Goal: Task Accomplishment & Management: Manage account settings

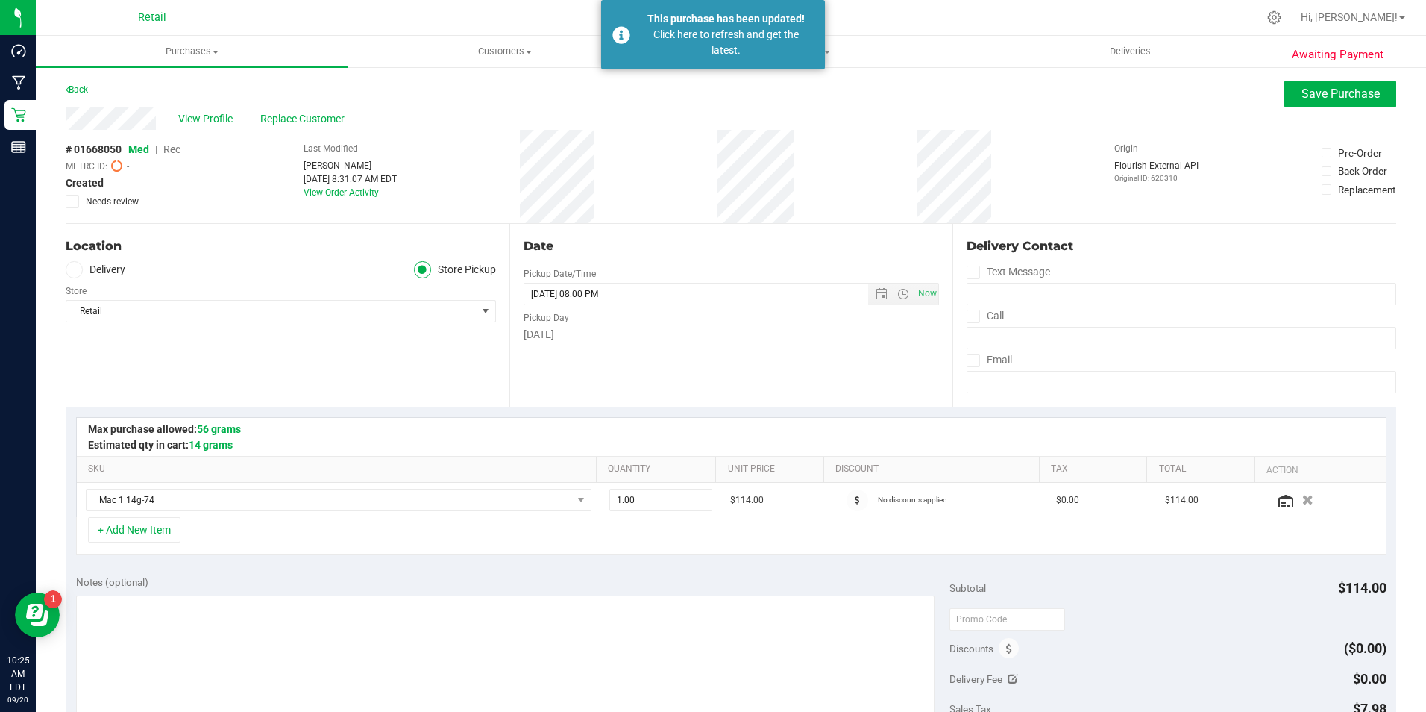
drag, startPoint x: 941, startPoint y: 103, endPoint x: 952, endPoint y: 107, distance: 12.7
click at [947, 99] on div "Back Save Purchase" at bounding box center [731, 94] width 1331 height 27
click at [669, 92] on div "Back Save Purchase" at bounding box center [731, 94] width 1331 height 27
click at [782, 45] on div "Click here to refresh and get the latest." at bounding box center [725, 42] width 175 height 31
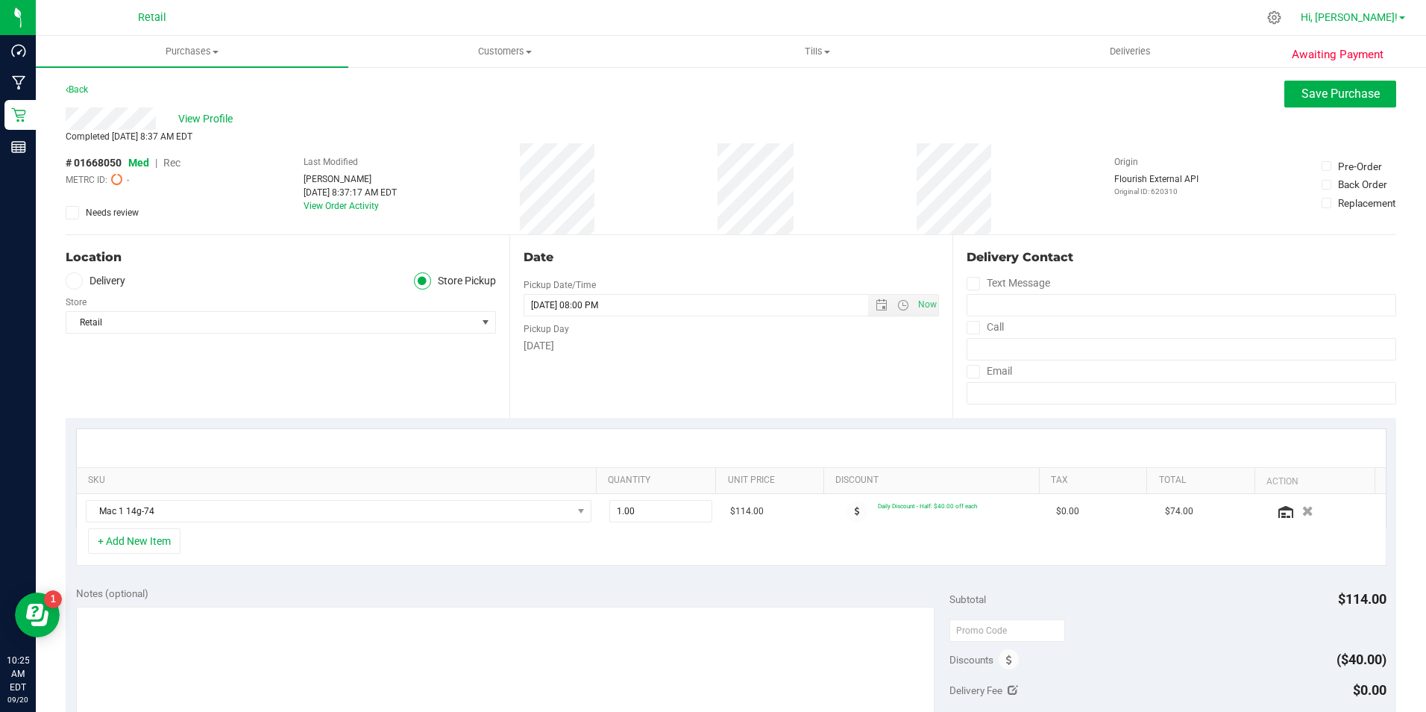
click at [1396, 17] on span "Hi, [PERSON_NAME]!" at bounding box center [1349, 17] width 97 height 12
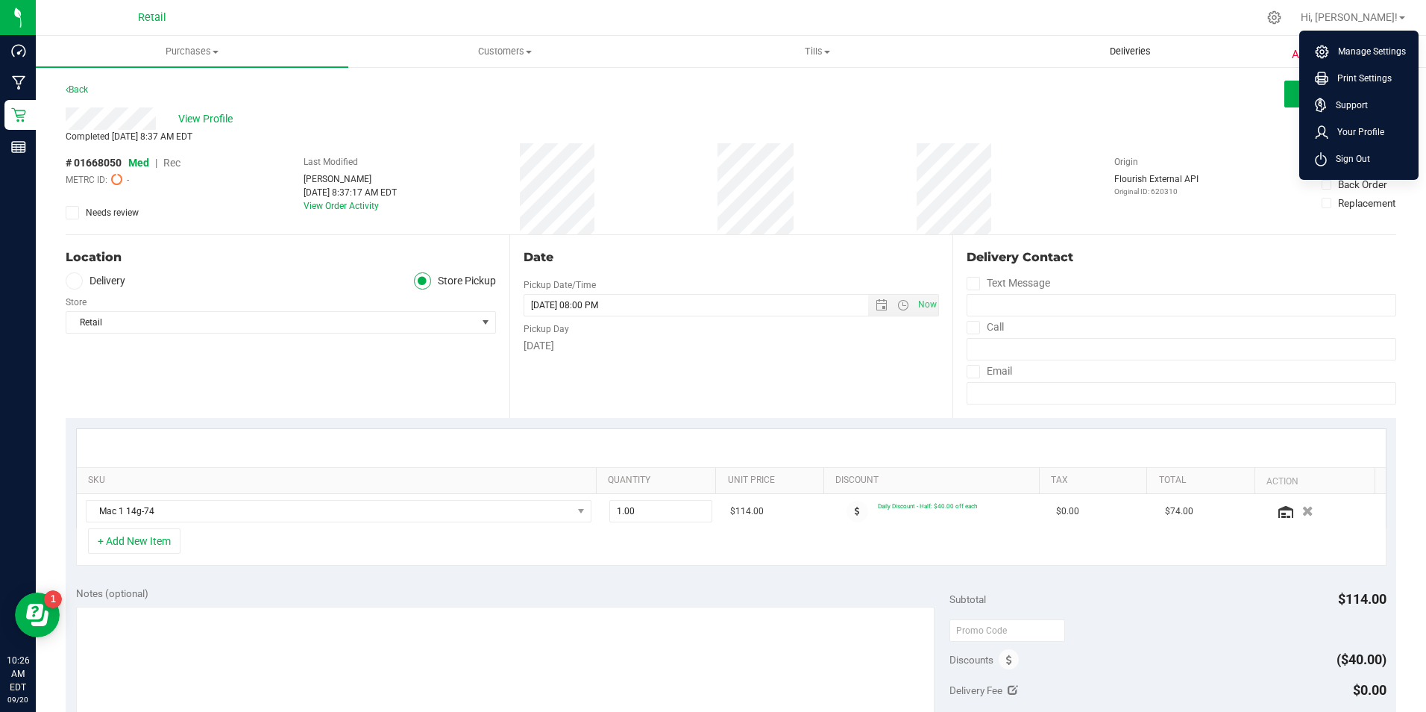
click at [1223, 48] on uib-tab-heading "Deliveries" at bounding box center [1130, 52] width 311 height 30
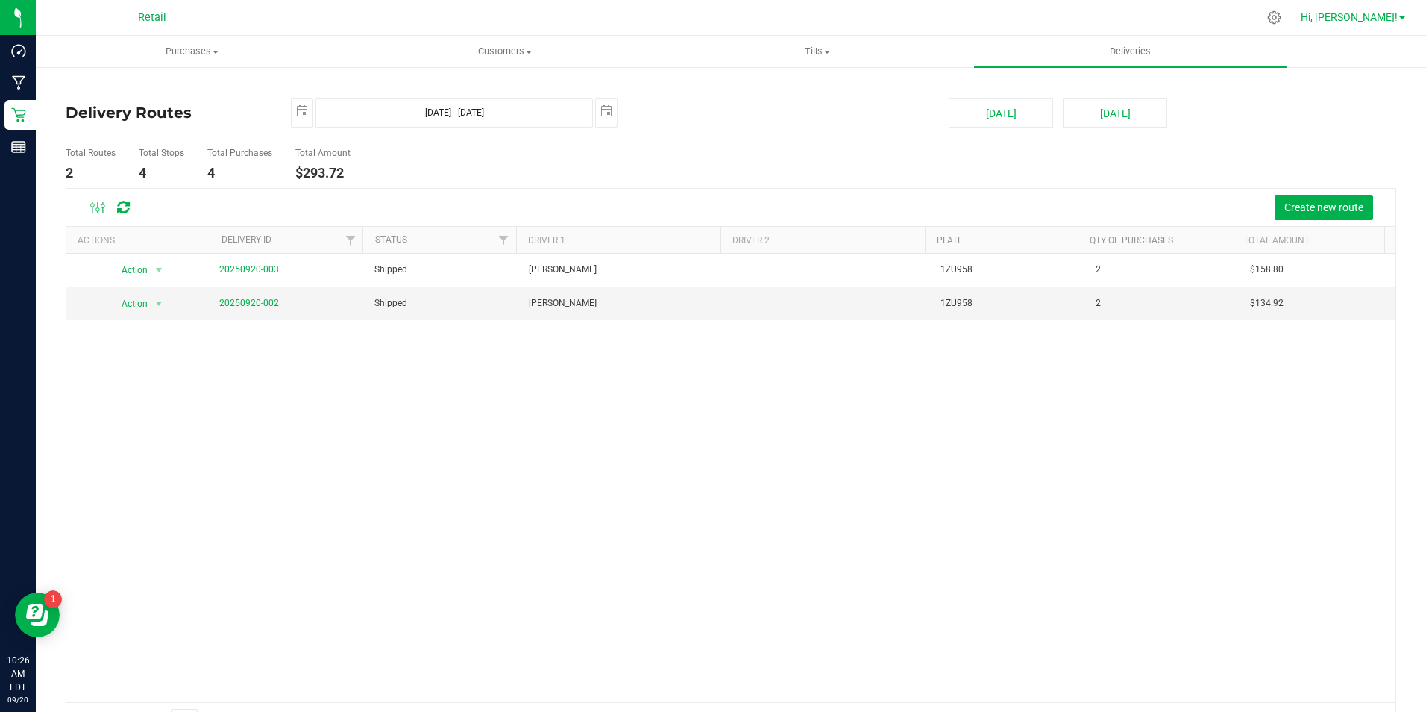
click at [1366, 17] on span "Hi, [PERSON_NAME]!" at bounding box center [1349, 17] width 97 height 12
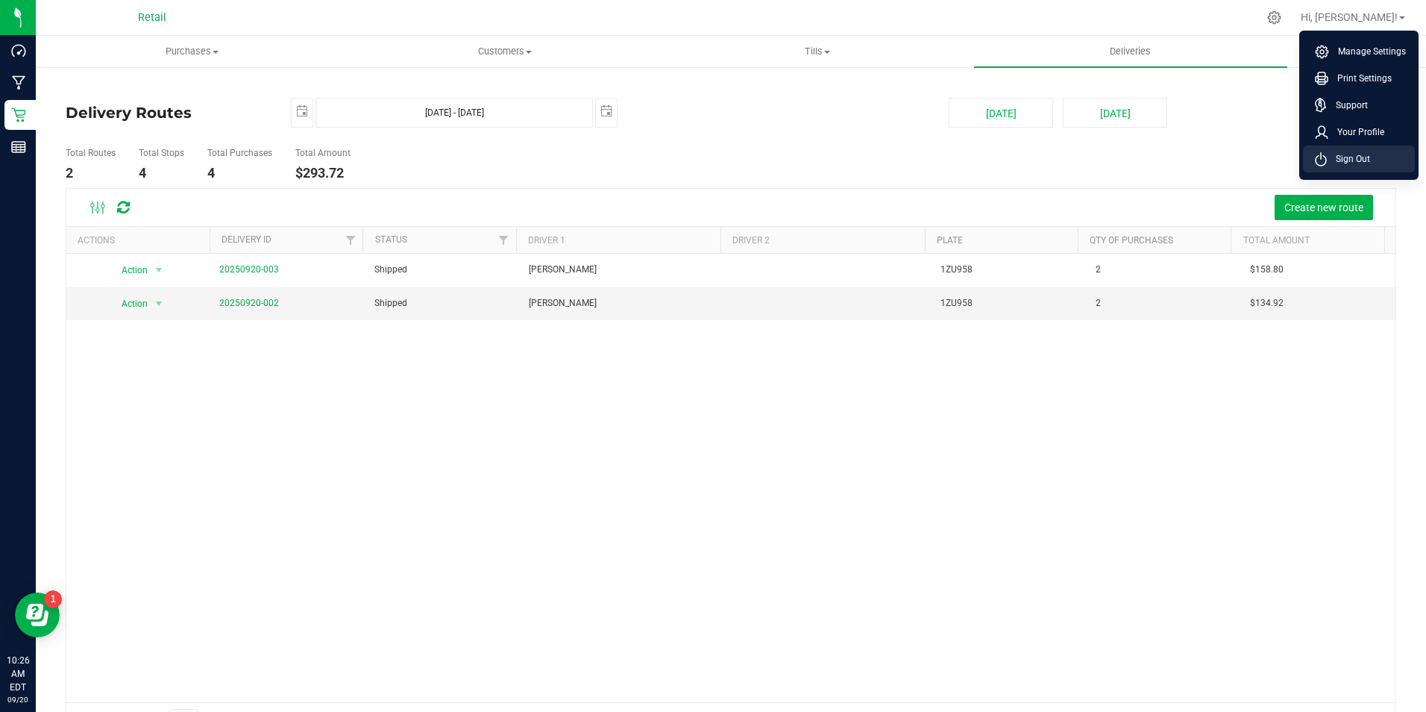
click at [1374, 159] on li "Sign Out" at bounding box center [1359, 158] width 112 height 27
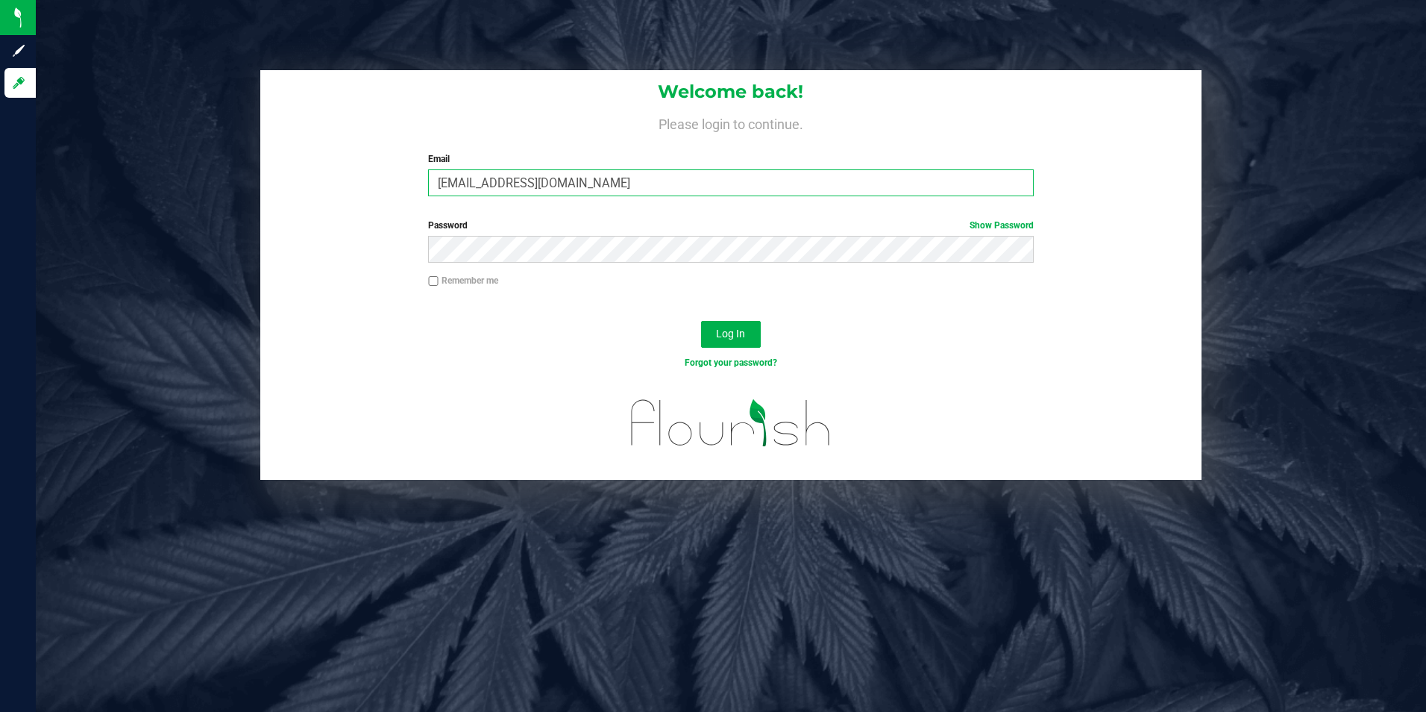
click at [797, 176] on input "[EMAIL_ADDRESS][DOMAIN_NAME]" at bounding box center [731, 182] width 606 height 27
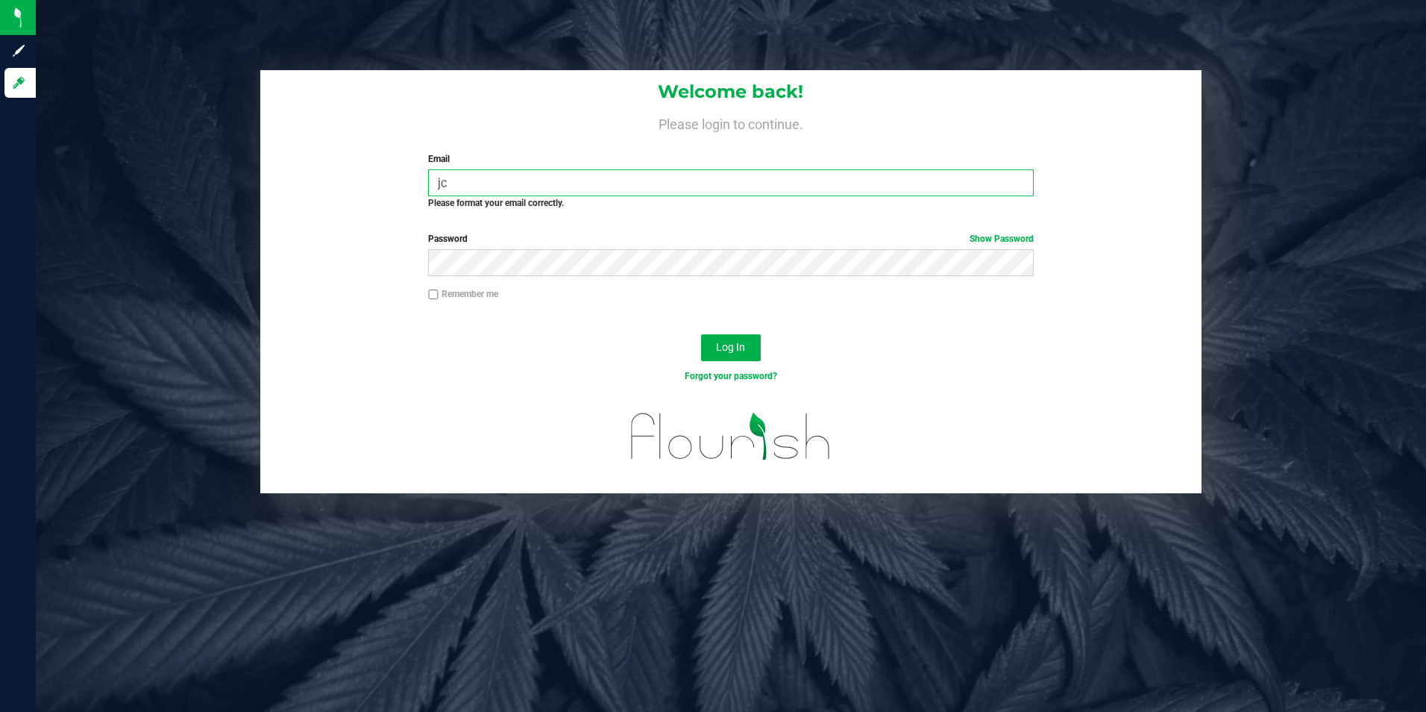
type input "j"
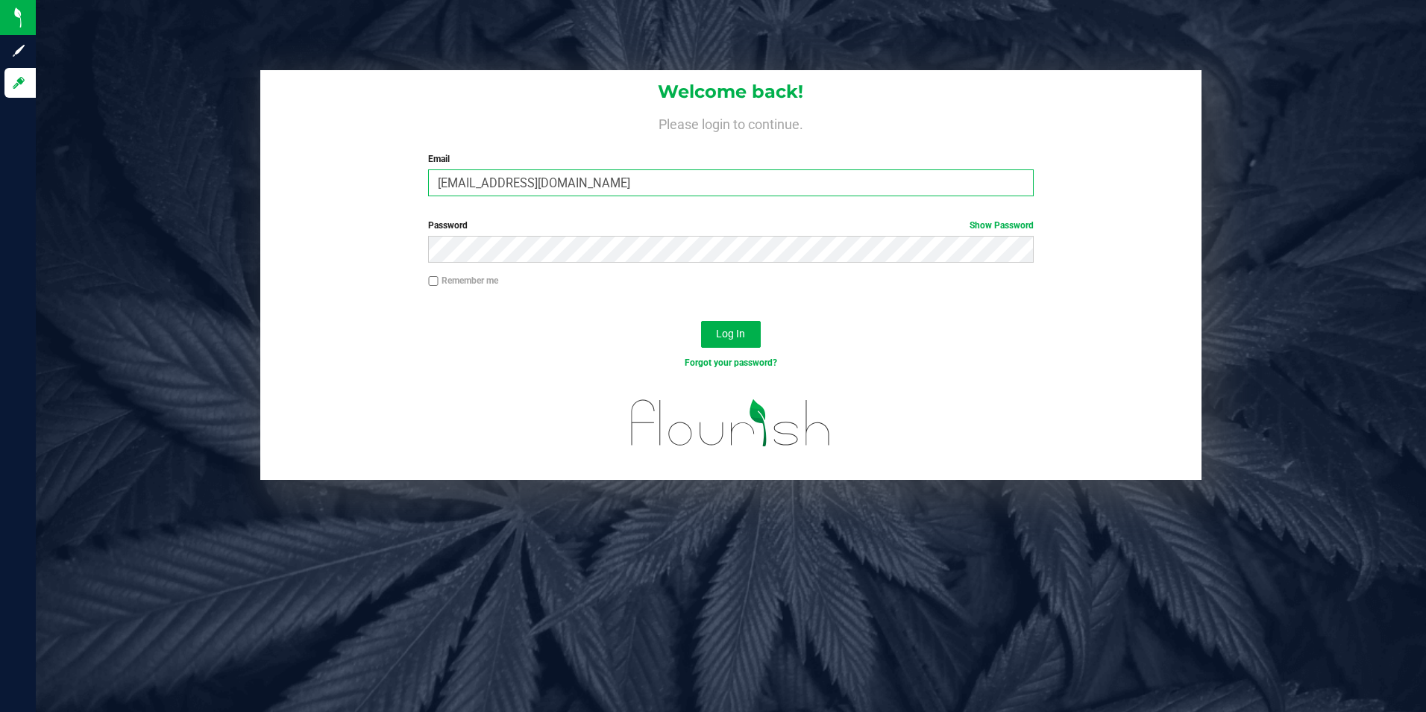
type input "[EMAIL_ADDRESS][DOMAIN_NAME]"
click at [701, 321] on button "Log In" at bounding box center [731, 334] width 60 height 27
